Goal: Task Accomplishment & Management: Manage account settings

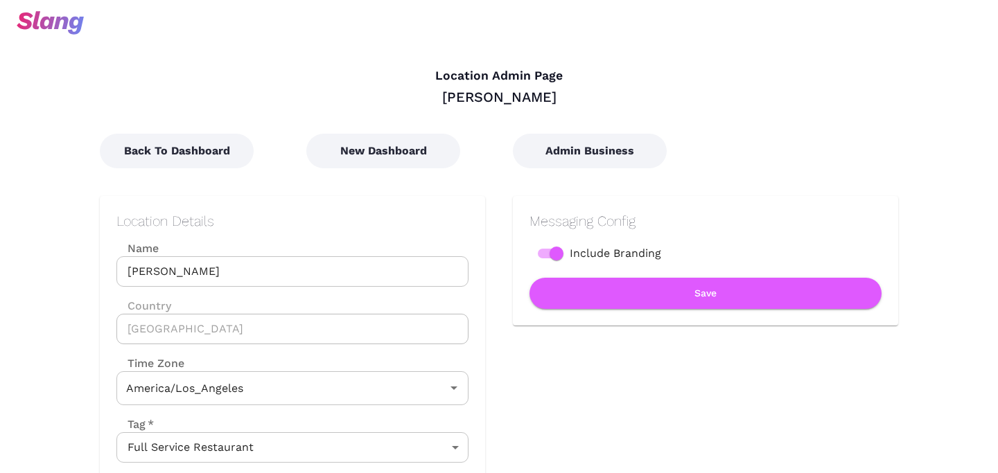
type input "Pacific Time"
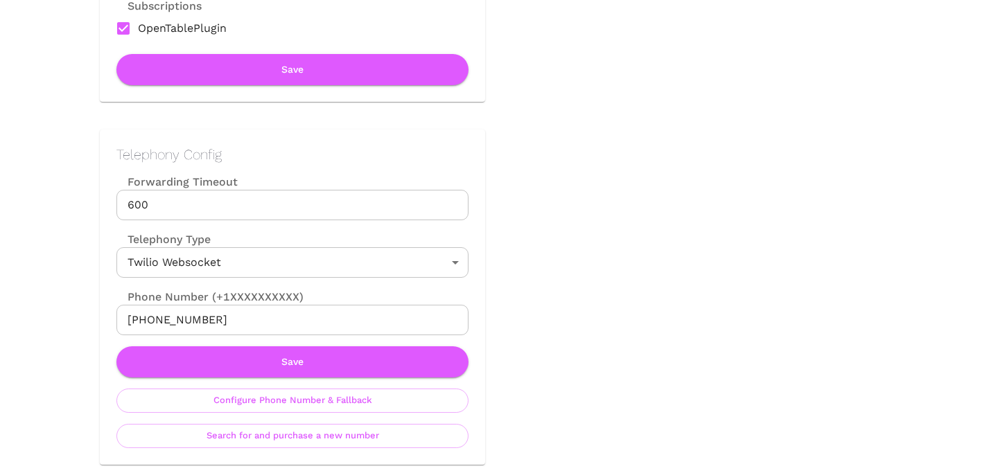
scroll to position [631, 0]
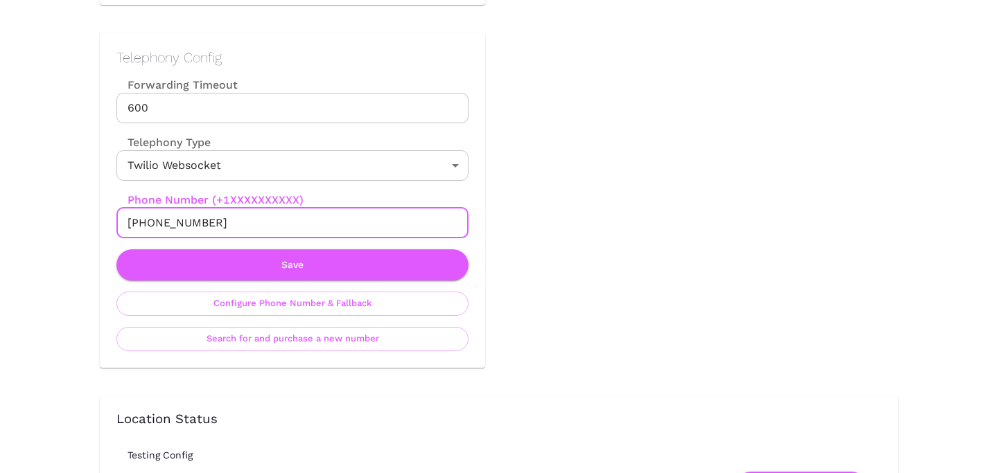
drag, startPoint x: 143, startPoint y: 224, endPoint x: 281, endPoint y: 224, distance: 138.6
click at [281, 224] on input "+13239270803" at bounding box center [292, 223] width 352 height 30
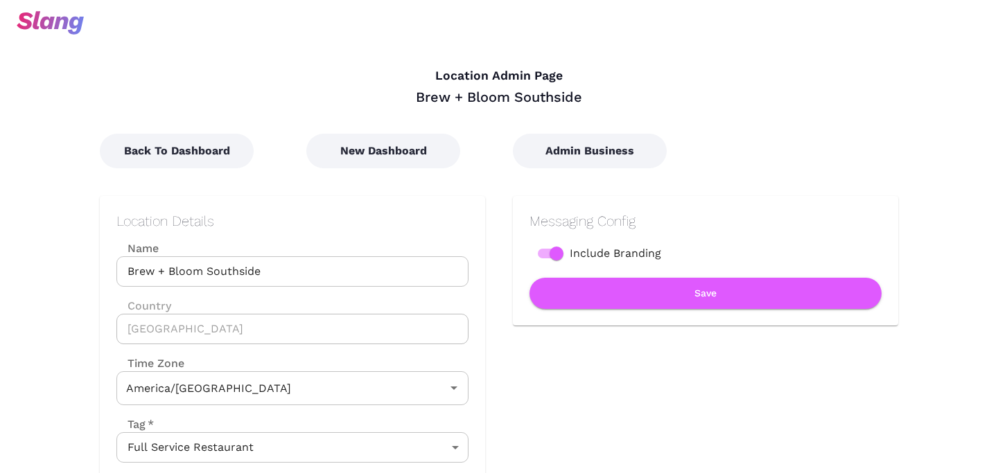
type input "Mountain Time"
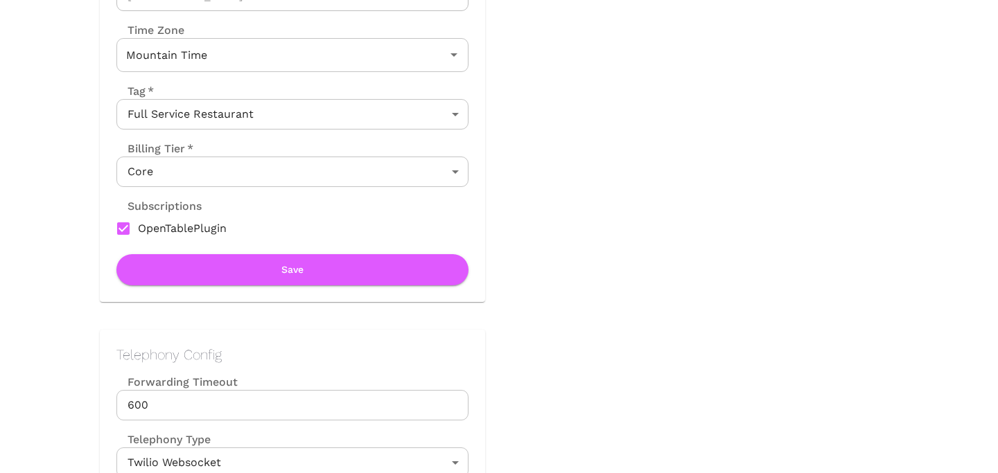
scroll to position [476, 0]
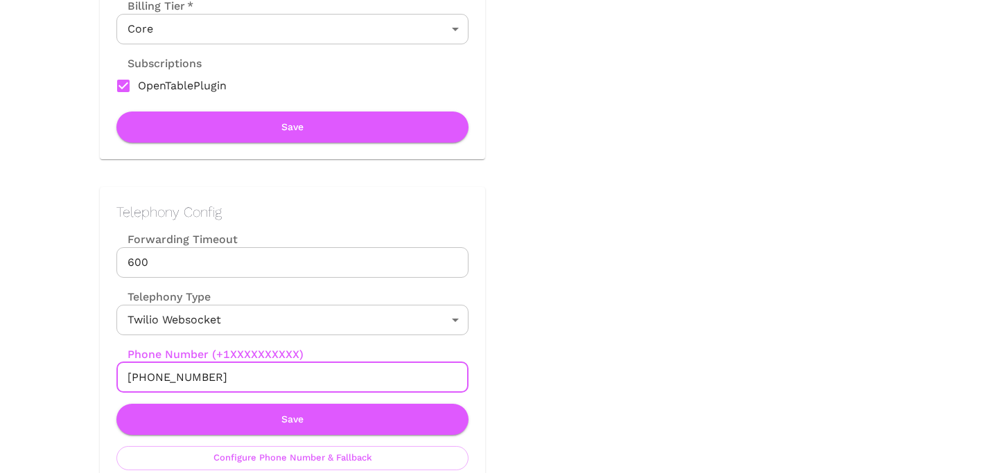
drag, startPoint x: 141, startPoint y: 378, endPoint x: 279, endPoint y: 378, distance: 137.2
click at [279, 378] on input "[PHONE_NUMBER]" at bounding box center [292, 378] width 352 height 30
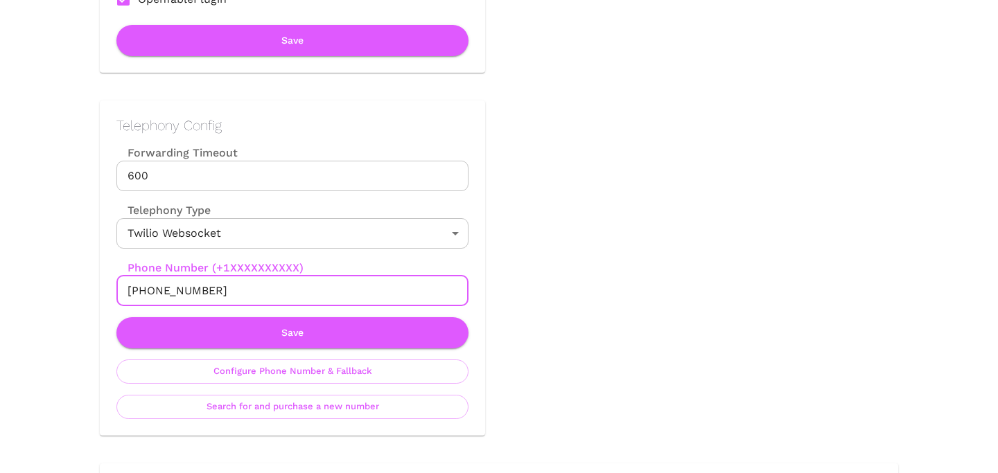
scroll to position [584, 0]
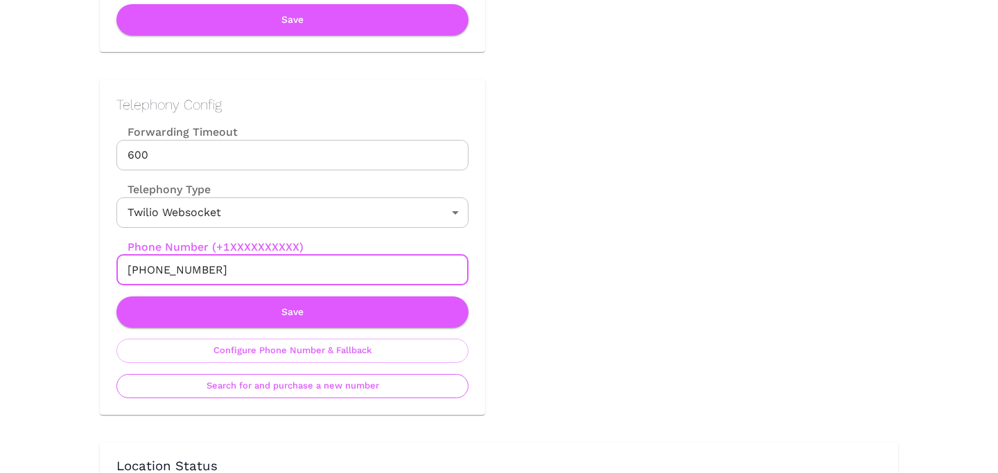
click at [298, 390] on button "Search for and purchase a new number" at bounding box center [292, 386] width 352 height 24
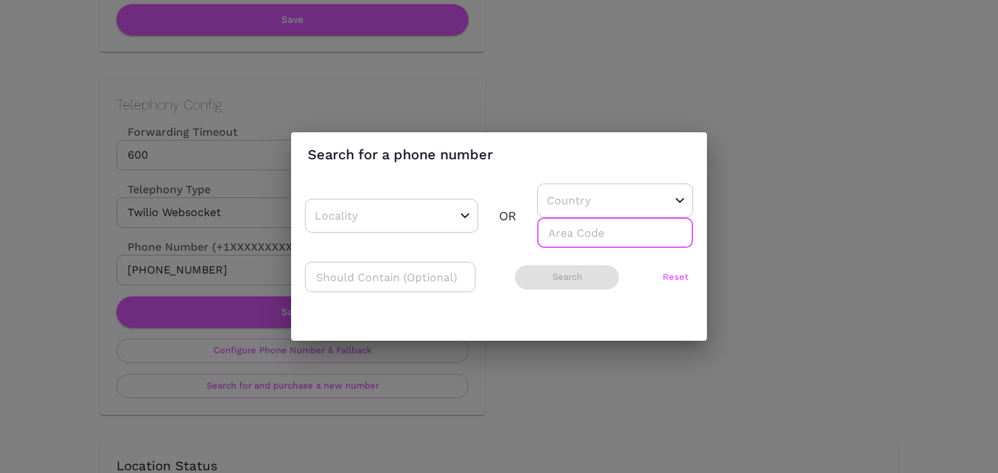
click at [581, 224] on input "number" at bounding box center [615, 233] width 156 height 30
click at [580, 204] on input "text" at bounding box center [593, 200] width 101 height 21
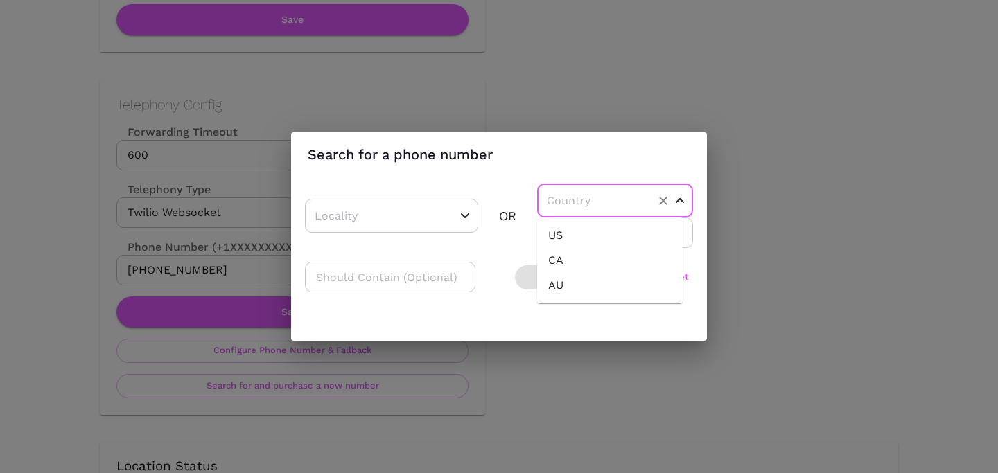
click at [580, 234] on li "US" at bounding box center [610, 235] width 146 height 25
type input "US"
click at [580, 234] on input "number" at bounding box center [615, 233] width 156 height 30
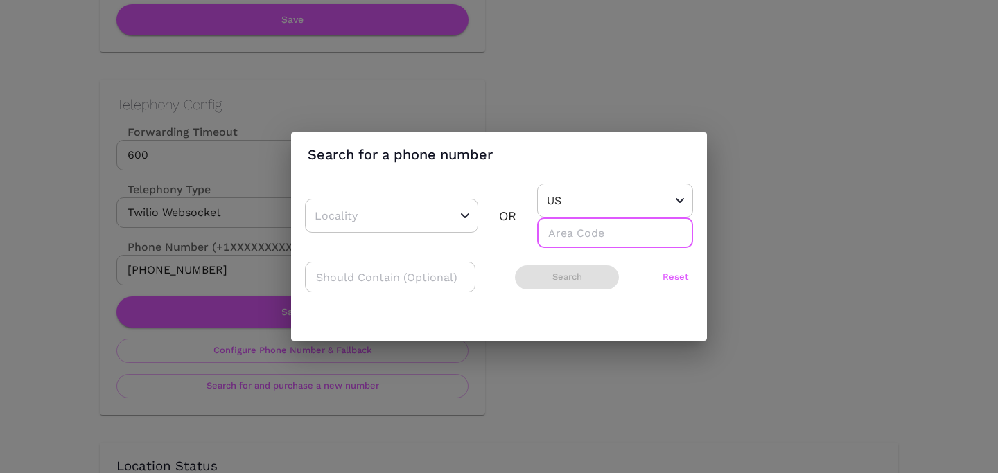
type input "6"
type input "780"
click at [561, 277] on button "Search" at bounding box center [567, 277] width 104 height 24
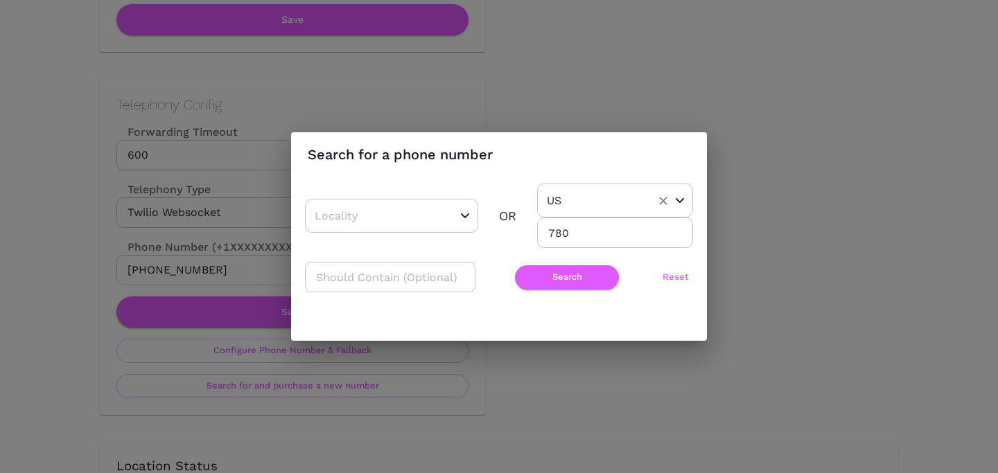
click at [563, 215] on div "US ​" at bounding box center [615, 201] width 156 height 34
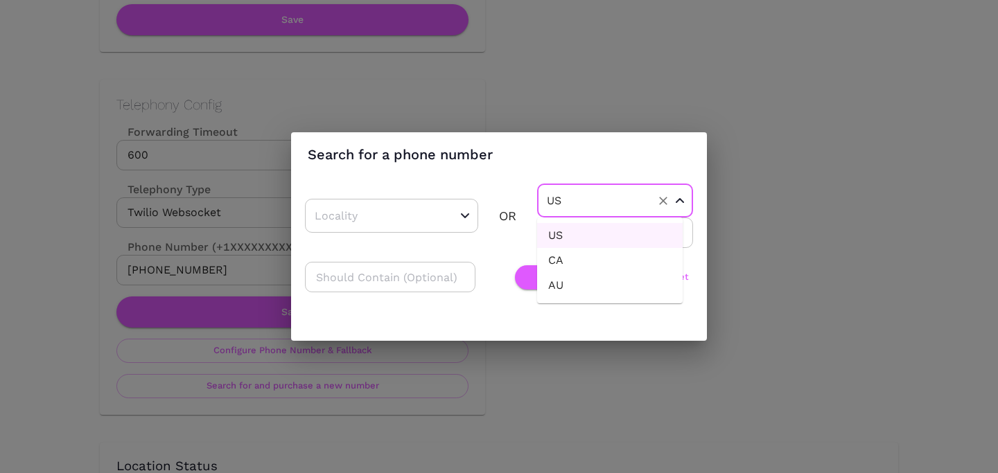
click at [574, 272] on li "CA" at bounding box center [610, 260] width 146 height 25
type input "CA"
click at [574, 272] on button "Search" at bounding box center [567, 277] width 104 height 24
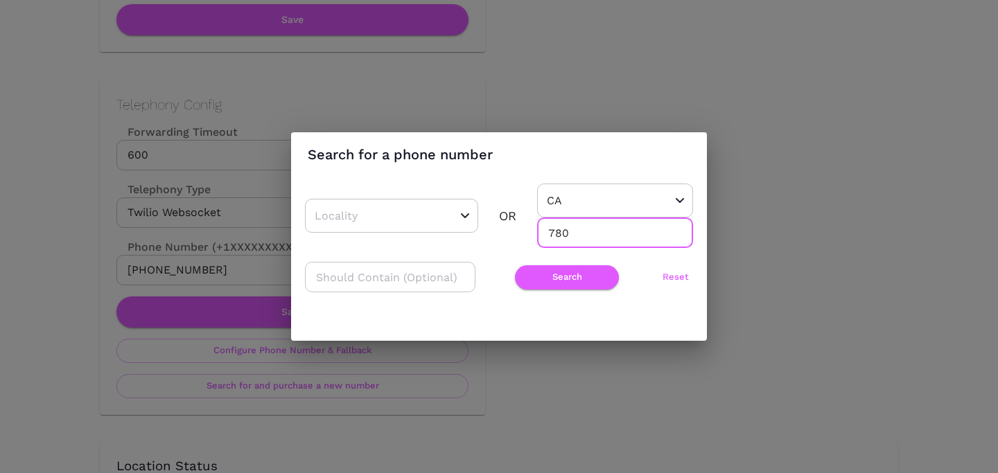
click at [555, 230] on input "780" at bounding box center [615, 233] width 156 height 30
type input "587"
click at [566, 272] on button "Search" at bounding box center [567, 277] width 104 height 24
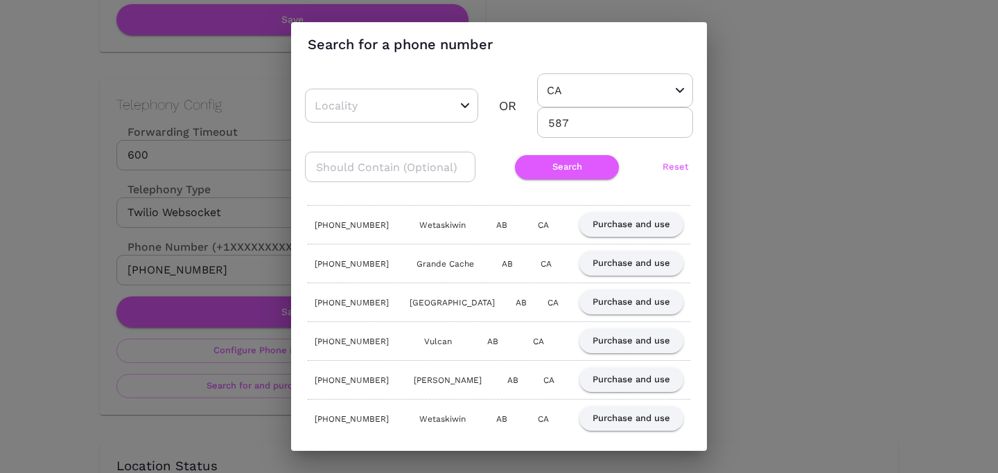
scroll to position [0, 0]
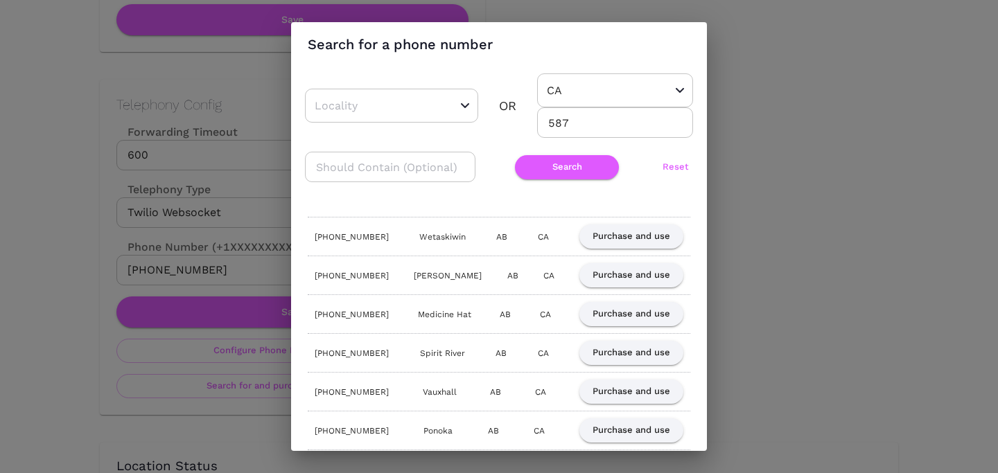
click at [866, 164] on div "Search for a phone number ​ OR [GEOGRAPHIC_DATA] ​ 587 ​ ​ Search Reset [PHONE_…" at bounding box center [499, 236] width 998 height 473
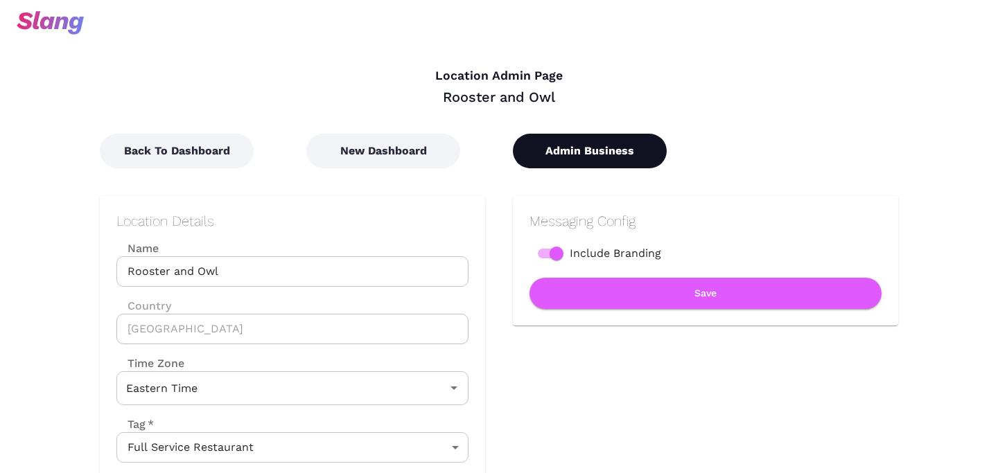
click at [552, 146] on button "Admin Business" at bounding box center [590, 151] width 154 height 35
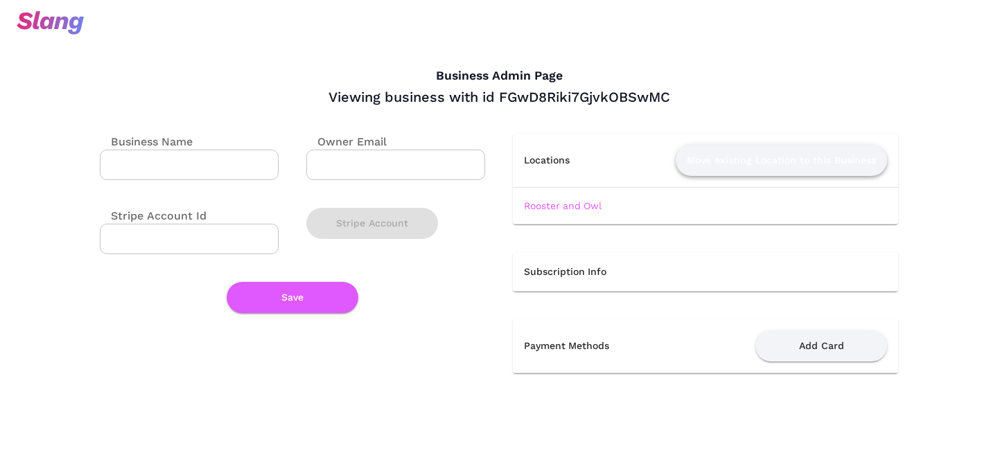
click at [781, 159] on button "Move existing Location to this Business" at bounding box center [781, 160] width 211 height 31
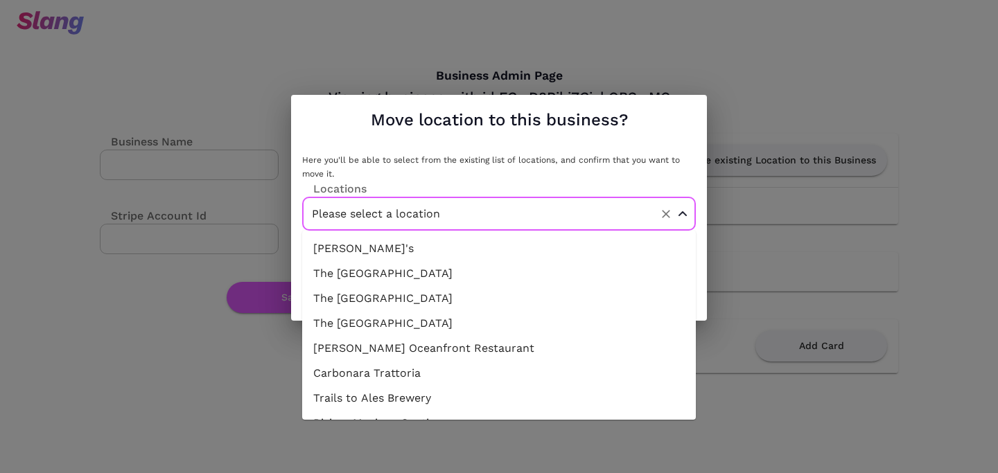
click at [489, 217] on input "Please select a location" at bounding box center [477, 213] width 338 height 21
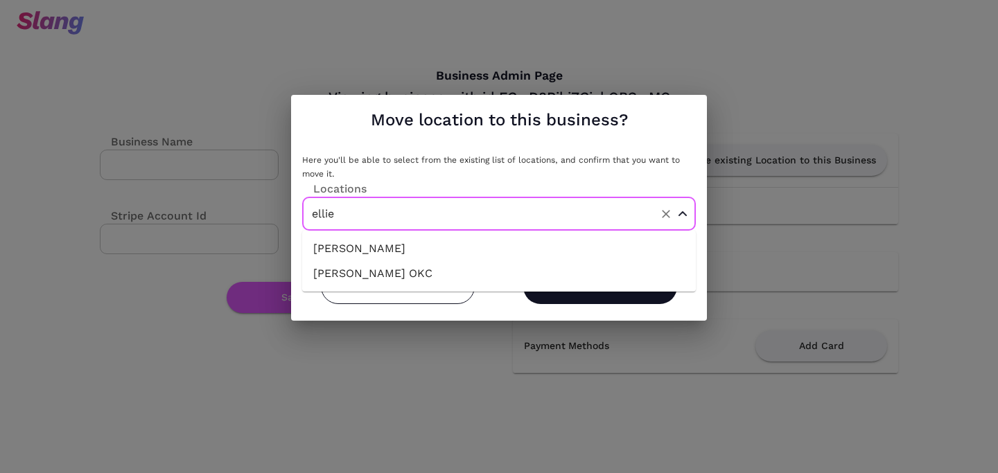
click at [491, 247] on li "Ellie Bird" at bounding box center [499, 248] width 394 height 25
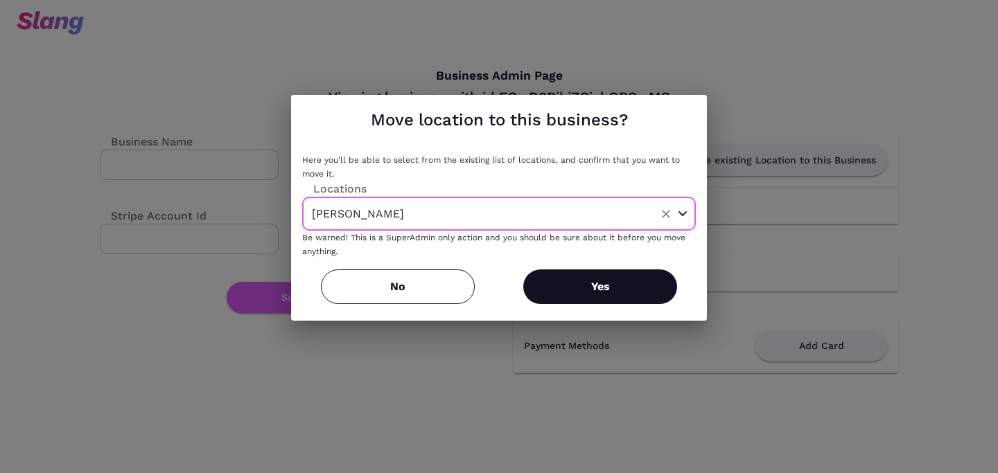
type input "Ellie Bird"
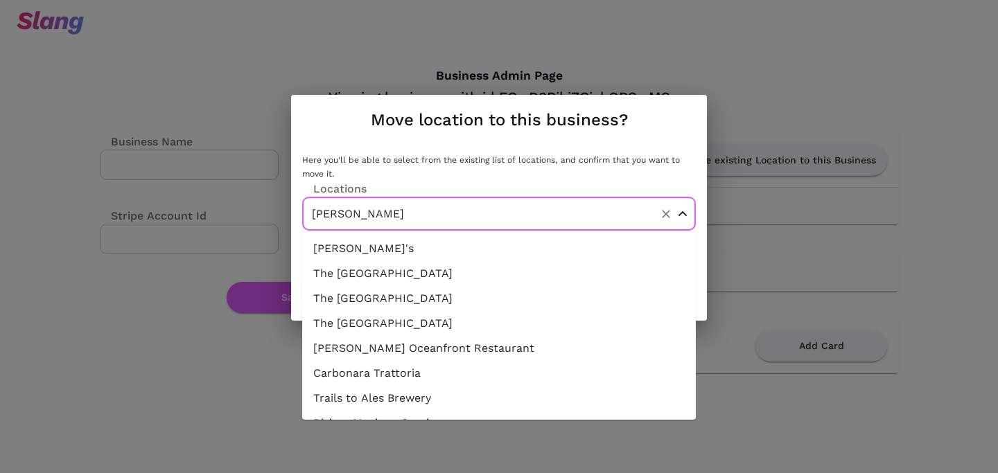
scroll to position [17682, 0]
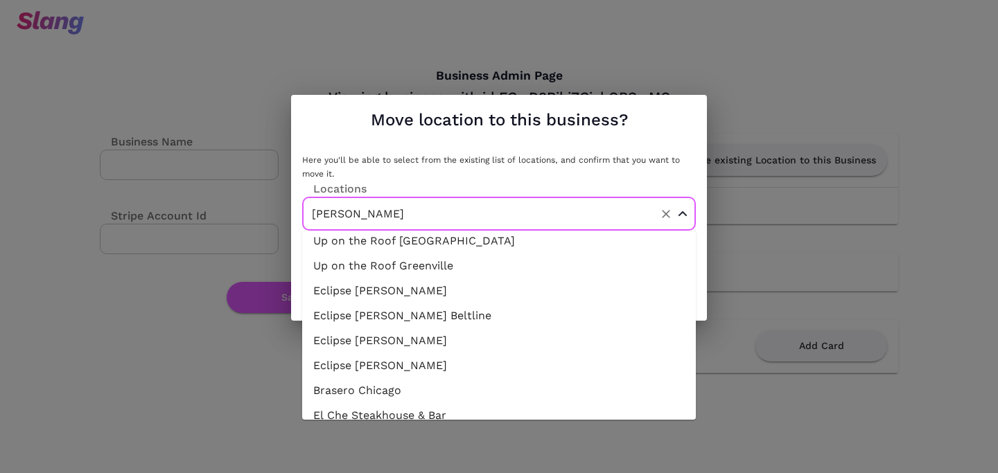
click at [574, 157] on div "Here you'll be able to select from the existing list of locations, and confirm …" at bounding box center [499, 167] width 394 height 28
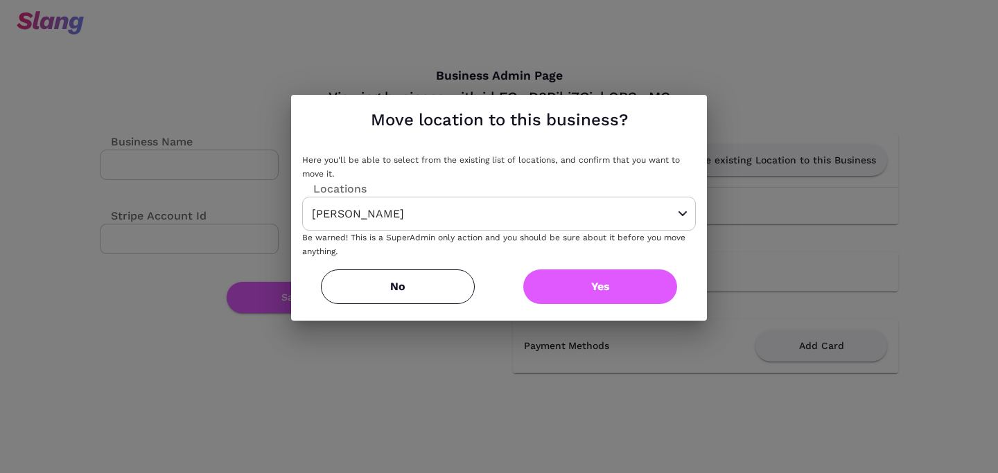
click at [579, 278] on button "Yes" at bounding box center [600, 287] width 154 height 35
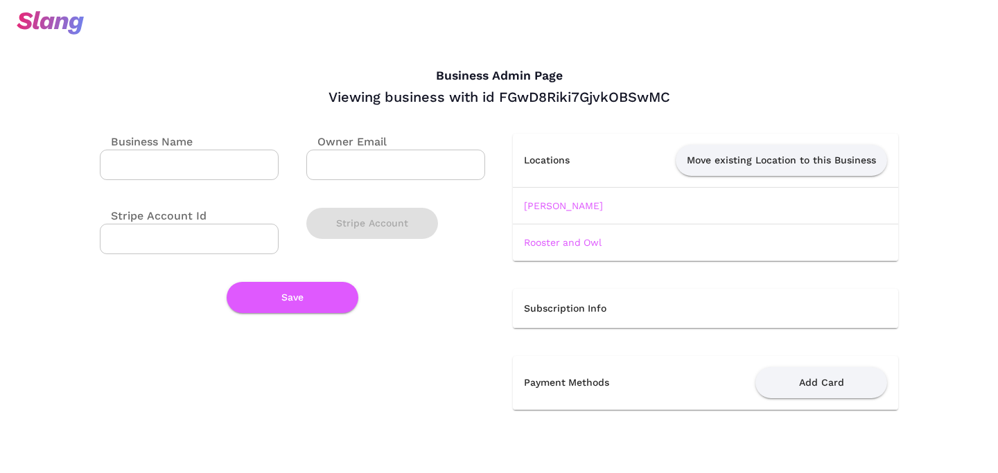
click at [188, 168] on input "Business Name" at bounding box center [189, 165] width 179 height 30
type input "Rooster & Owl"
click at [295, 304] on button "Save" at bounding box center [293, 297] width 132 height 31
